Goal: Task Accomplishment & Management: Manage account settings

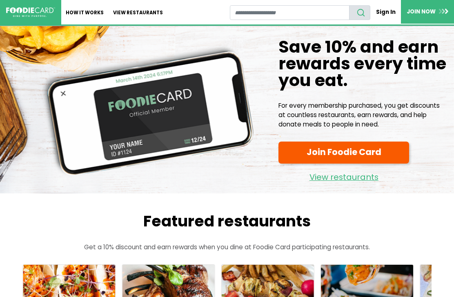
click at [385, 13] on link "Sign In" at bounding box center [385, 12] width 31 height 14
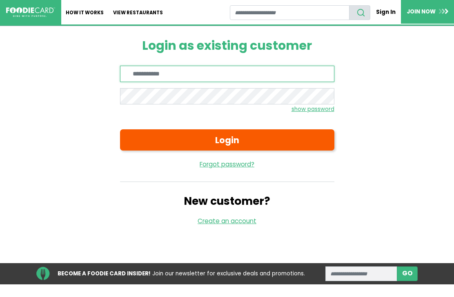
type input "**********"
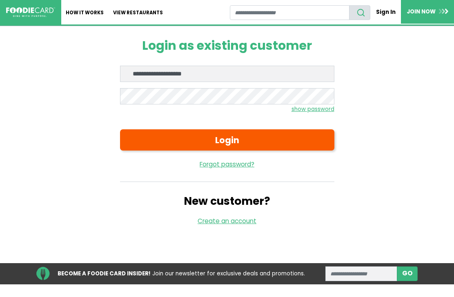
click at [227, 140] on button "Login" at bounding box center [227, 139] width 214 height 21
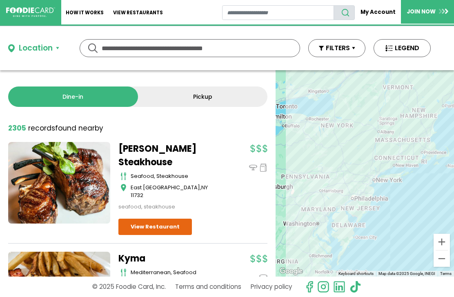
click at [387, 11] on link "My Account" at bounding box center [377, 12] width 46 height 14
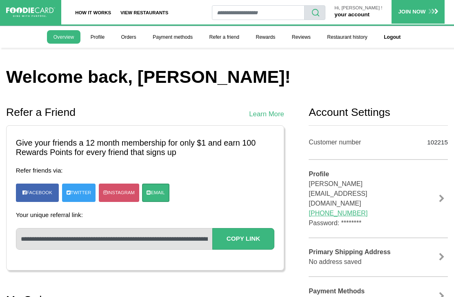
click at [266, 33] on link "Rewards" at bounding box center [265, 36] width 32 height 13
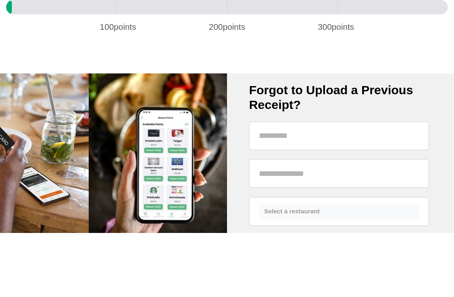
scroll to position [333, 0]
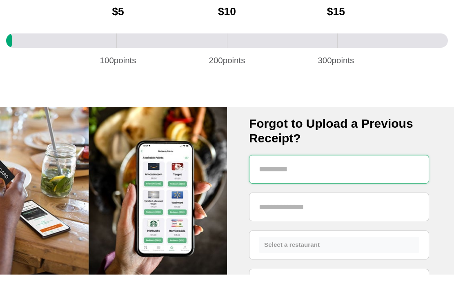
click at [358, 177] on input "text" at bounding box center [339, 191] width 180 height 29
type input "*"
click at [315, 177] on input "******" at bounding box center [339, 191] width 180 height 29
type input "**********"
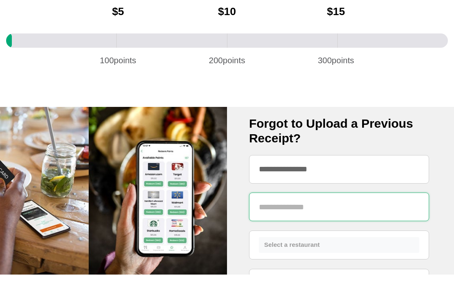
click at [311, 215] on input "text" at bounding box center [339, 229] width 180 height 29
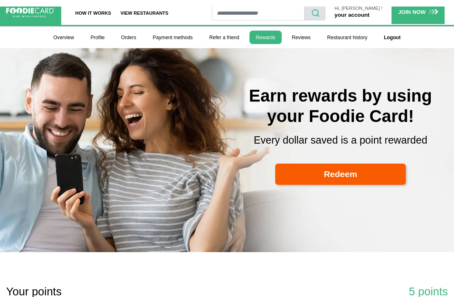
scroll to position [0, 0]
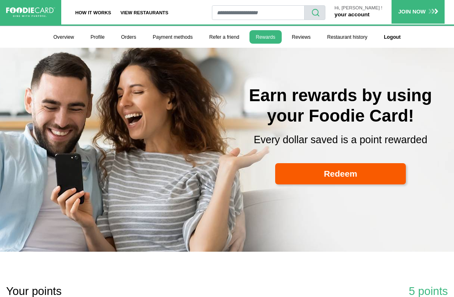
click at [369, 13] on link "your account" at bounding box center [351, 14] width 35 height 6
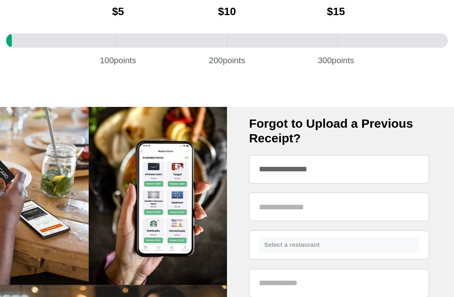
scroll to position [357, 0]
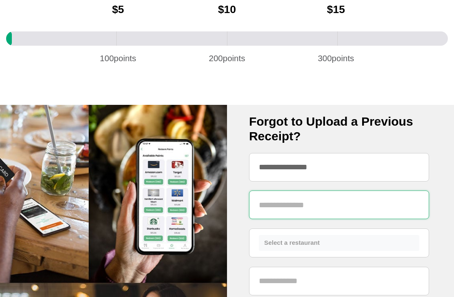
click at [319, 206] on input "text" at bounding box center [339, 205] width 180 height 29
click at [296, 207] on input "text" at bounding box center [339, 205] width 180 height 29
paste input "******"
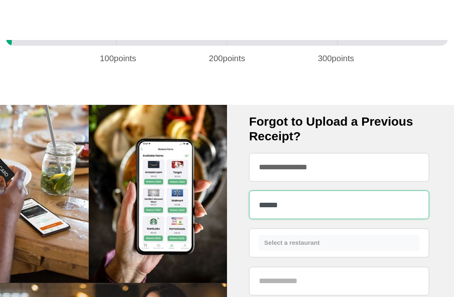
scroll to position [400, 0]
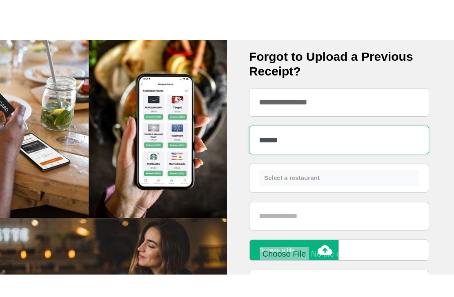
type input "******"
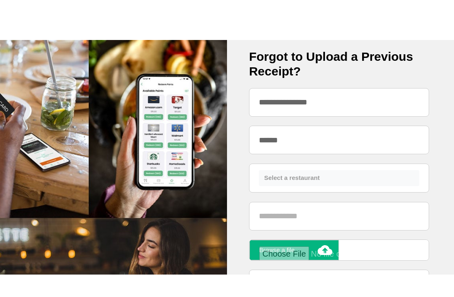
click at [339, 193] on button "Select a restaurant" at bounding box center [339, 201] width 160 height 16
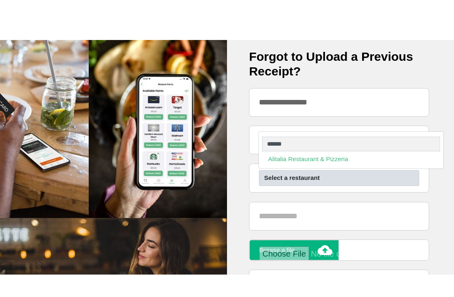
type input "*******"
click at [330, 175] on link "Alitalia Restaurant & Pizzeria" at bounding box center [351, 181] width 184 height 12
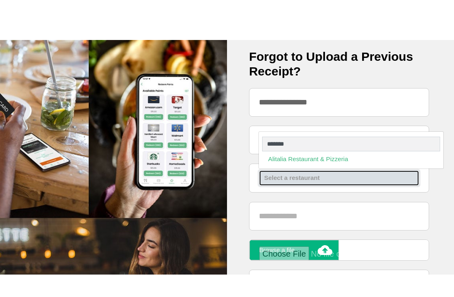
select select "***"
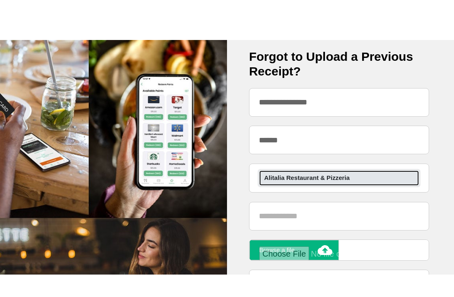
scroll to position [422, 0]
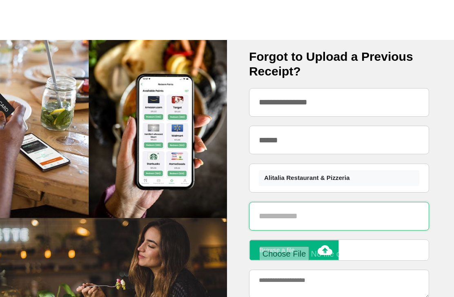
click at [354, 216] on input "text" at bounding box center [339, 216] width 180 height 29
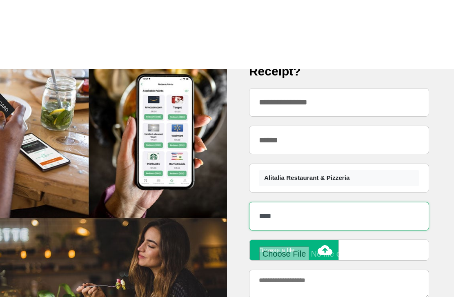
scroll to position [492, 0]
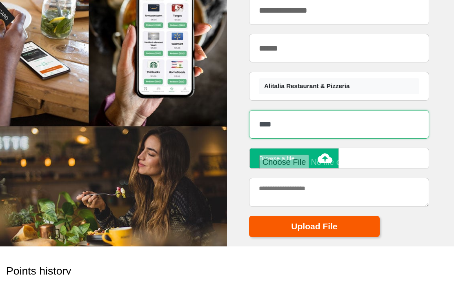
type input "****"
click at [325, 177] on input "file" at bounding box center [336, 184] width 155 height 15
type input "**********"
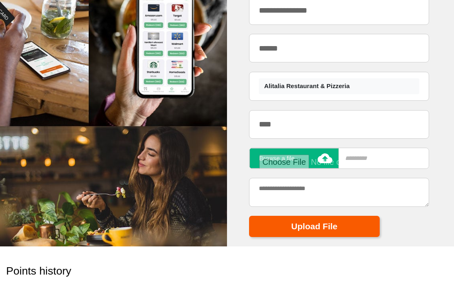
click at [323, 227] on button "Upload File" at bounding box center [314, 226] width 131 height 21
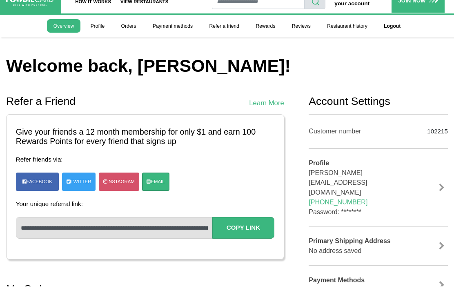
click at [442, 135] on div "102215" at bounding box center [433, 142] width 29 height 15
copy div "102215"
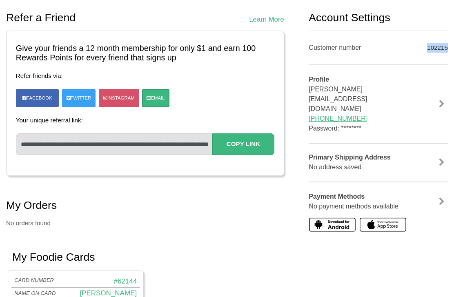
scroll to position [91, 0]
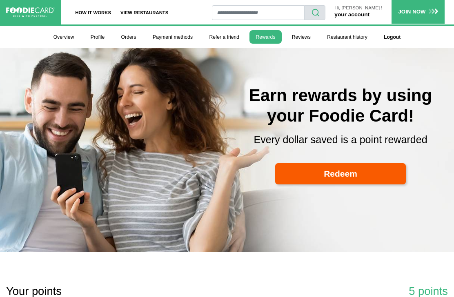
scroll to position [441, 0]
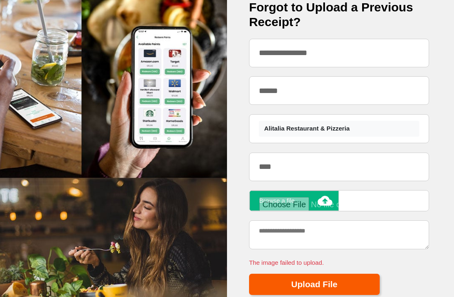
click at [316, 202] on input "file" at bounding box center [336, 204] width 155 height 15
type input "**********"
click at [335, 286] on button "Upload File" at bounding box center [314, 284] width 131 height 21
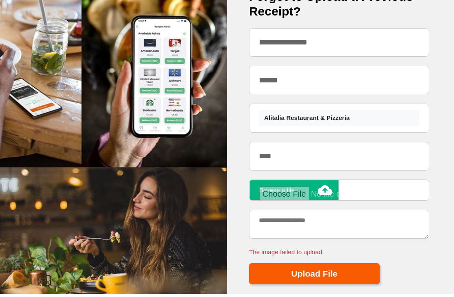
scroll to position [482, 0]
click at [366, 184] on input "text" at bounding box center [383, 190] width 89 height 20
click at [328, 190] on input "file" at bounding box center [336, 193] width 155 height 15
click at [329, 192] on input "file" at bounding box center [336, 193] width 155 height 15
type input "**********"
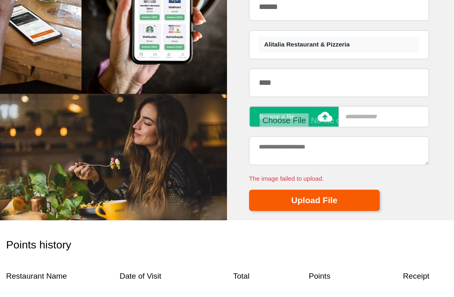
scroll to position [556, 0]
click at [354, 198] on button "Upload File" at bounding box center [314, 200] width 131 height 21
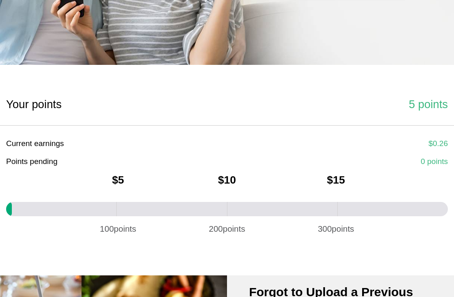
scroll to position [185, 0]
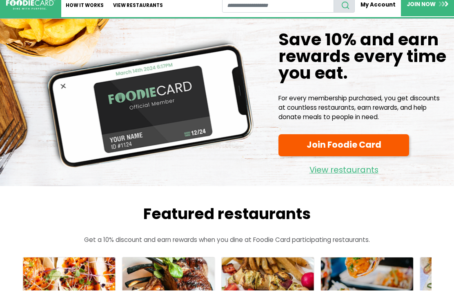
scroll to position [8, 0]
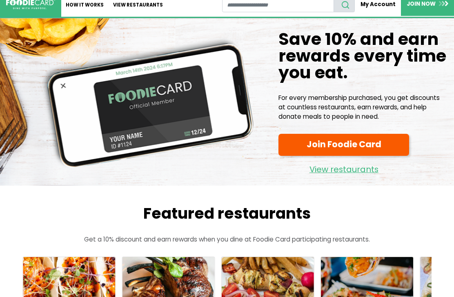
click at [377, 8] on link "My Account" at bounding box center [377, 4] width 46 height 14
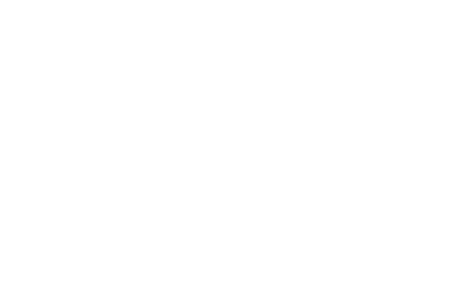
scroll to position [813, 0]
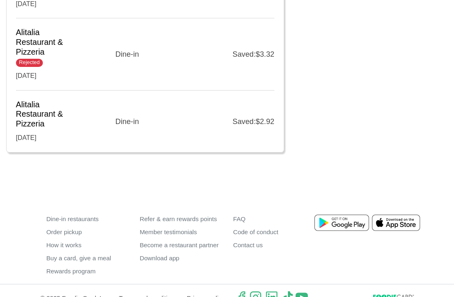
click at [166, 263] on div "Refer & earn rewards points Member testimonials Become a restaurant partner Dow…" at bounding box center [179, 245] width 93 height 65
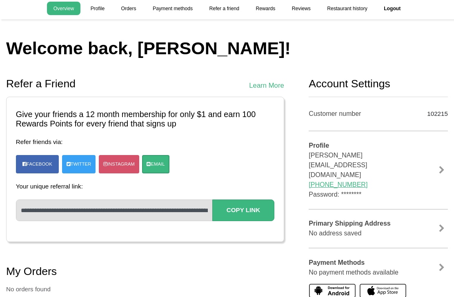
scroll to position [0, 0]
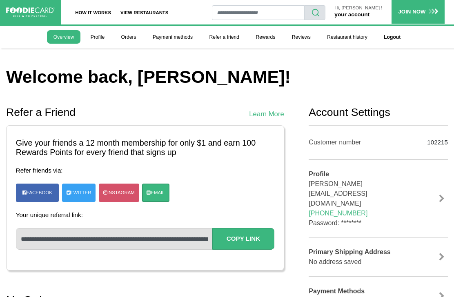
click at [144, 10] on link "View restaurants" at bounding box center [144, 12] width 57 height 24
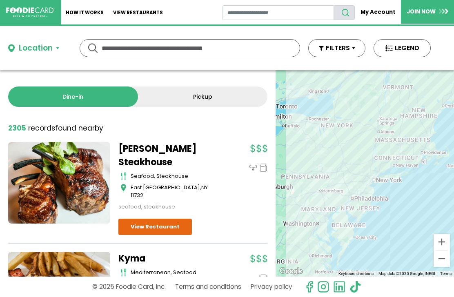
click at [359, 47] on button "FILTERS" at bounding box center [336, 48] width 57 height 18
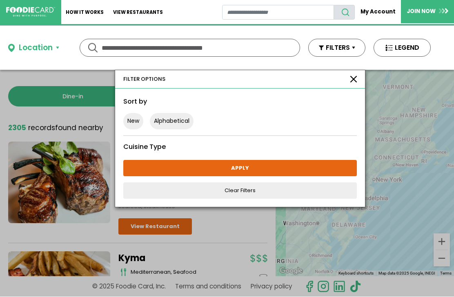
click at [414, 48] on button "LEGEND" at bounding box center [401, 48] width 57 height 18
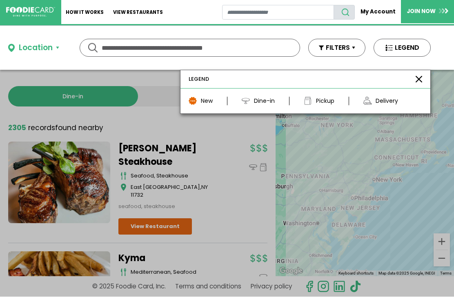
click at [417, 82] on button "button" at bounding box center [418, 79] width 7 height 7
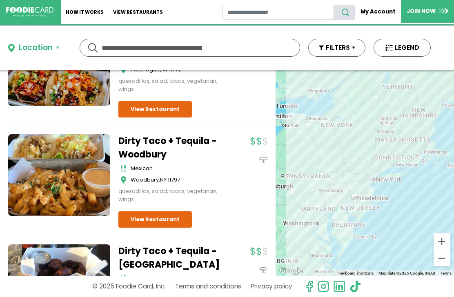
scroll to position [325, 0]
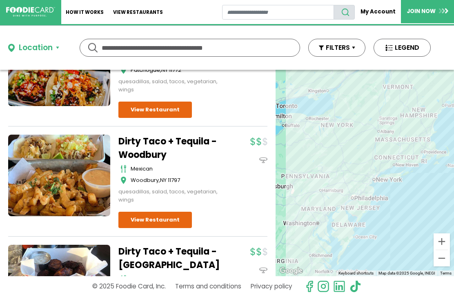
click at [40, 45] on div "Location" at bounding box center [36, 48] width 34 height 12
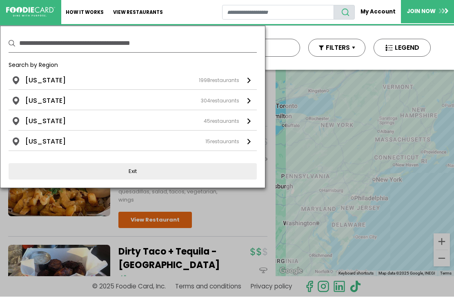
click at [230, 80] on div "1998 restaurants" at bounding box center [219, 80] width 40 height 7
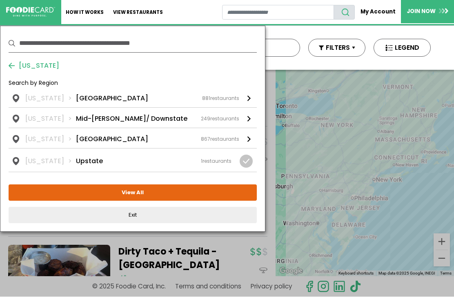
click at [245, 98] on link "New York Long Island 881 restaurants" at bounding box center [133, 101] width 248 height 14
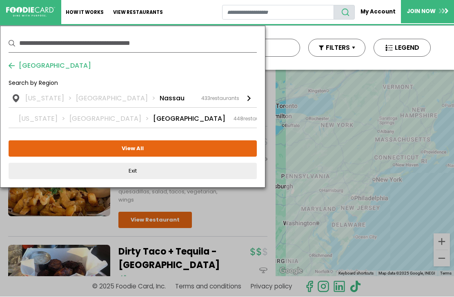
click at [245, 117] on link "New York Long Island Suffolk 448 restaurants" at bounding box center [133, 118] width 248 height 20
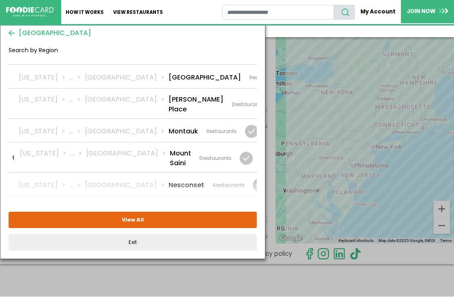
scroll to position [1121, 0]
click at [124, 219] on button "View All" at bounding box center [133, 220] width 248 height 16
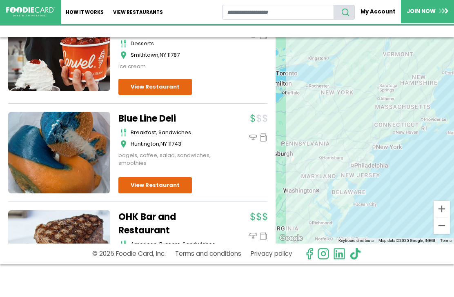
scroll to position [0, 0]
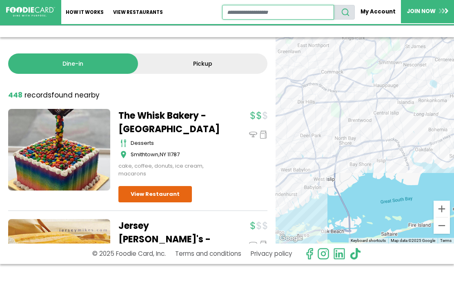
click at [241, 16] on input "restaurant search" at bounding box center [278, 12] width 112 height 15
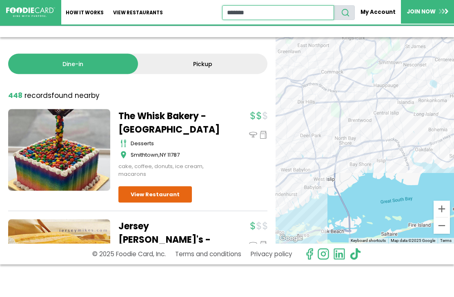
type input "*******"
click at [346, 12] on button "search" at bounding box center [343, 12] width 21 height 15
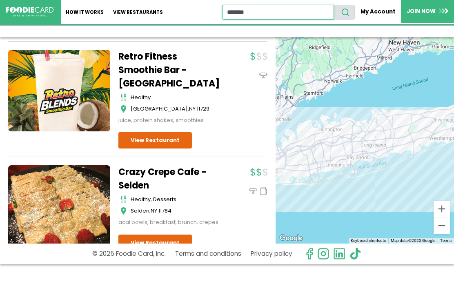
scroll to position [7378, 0]
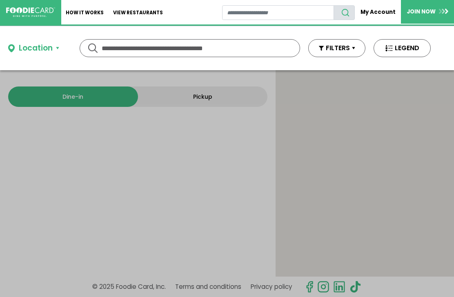
type input "*******"
